Goal: Check status: Check status

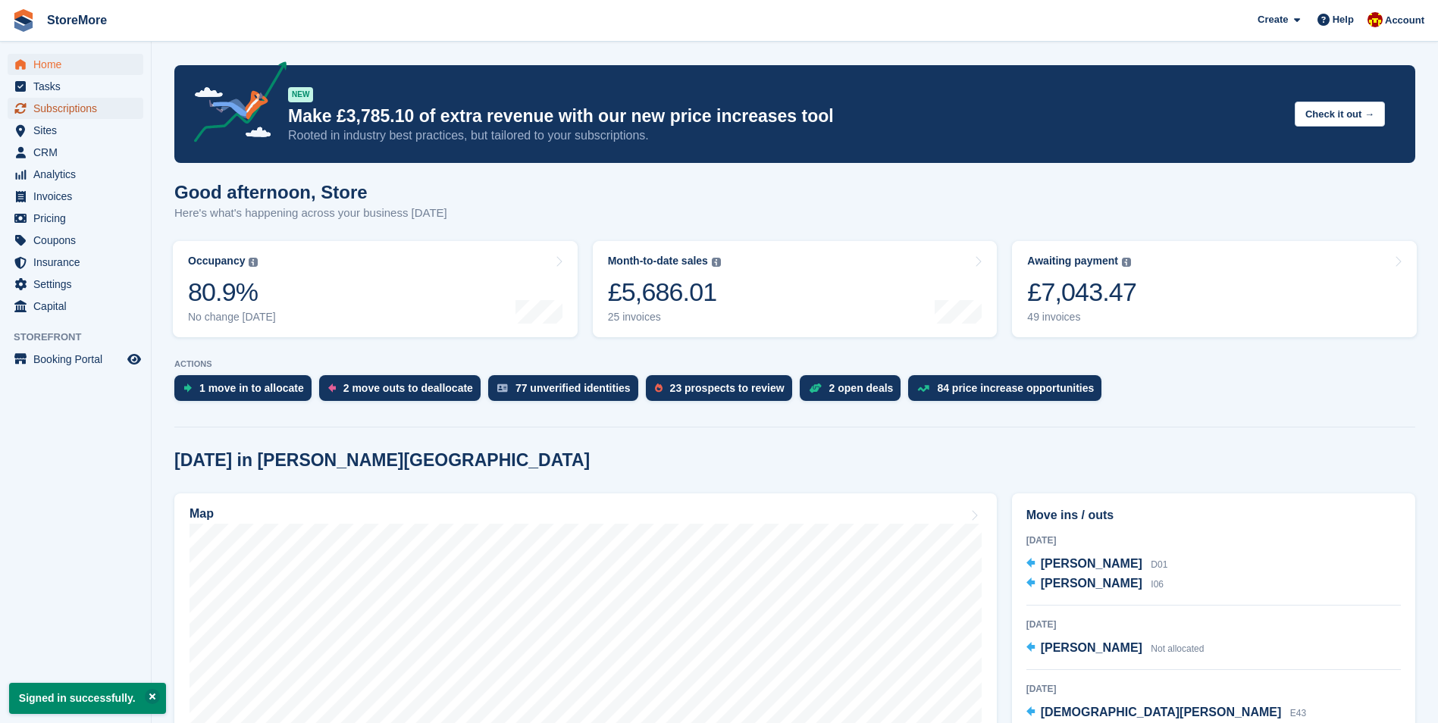
click at [70, 109] on span "Subscriptions" at bounding box center [78, 108] width 91 height 21
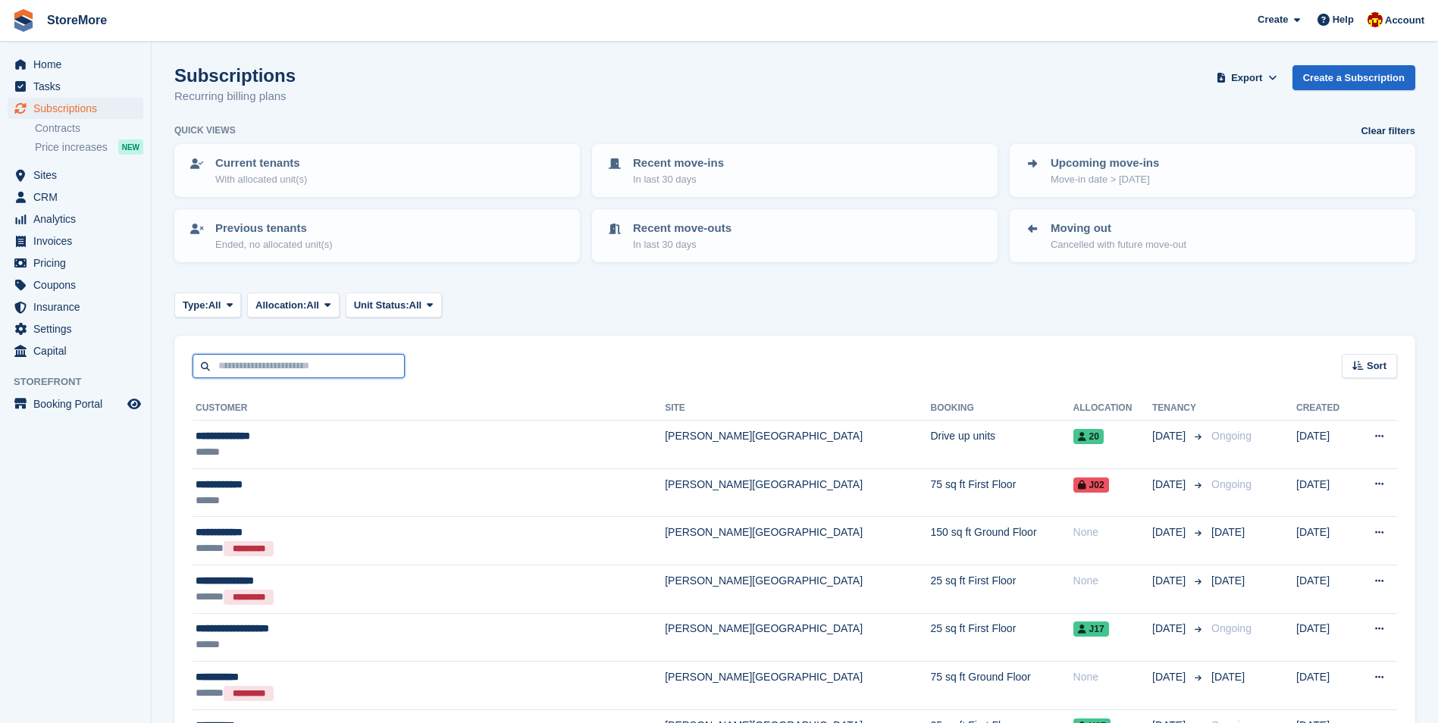
click at [251, 368] on input "text" at bounding box center [299, 366] width 212 height 25
type input "***"
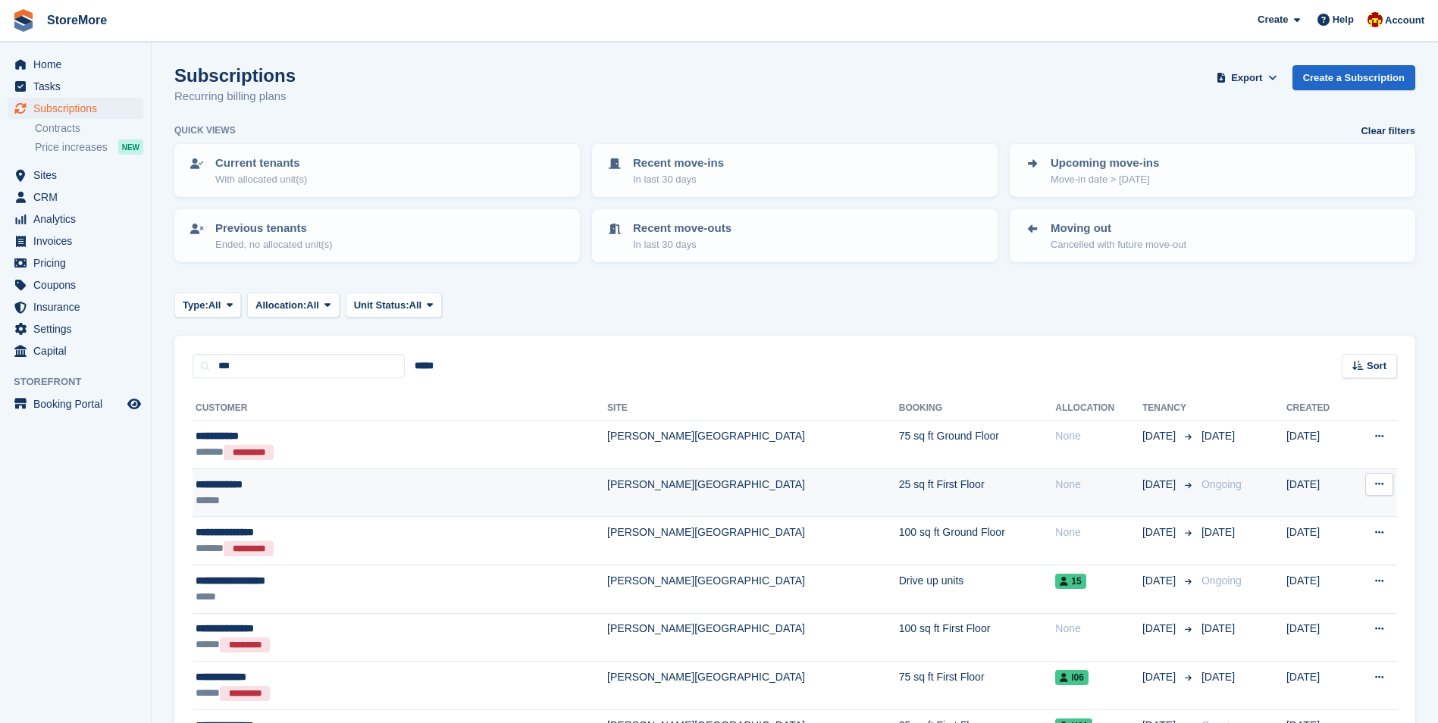
click at [266, 475] on td "**********" at bounding box center [400, 492] width 415 height 49
